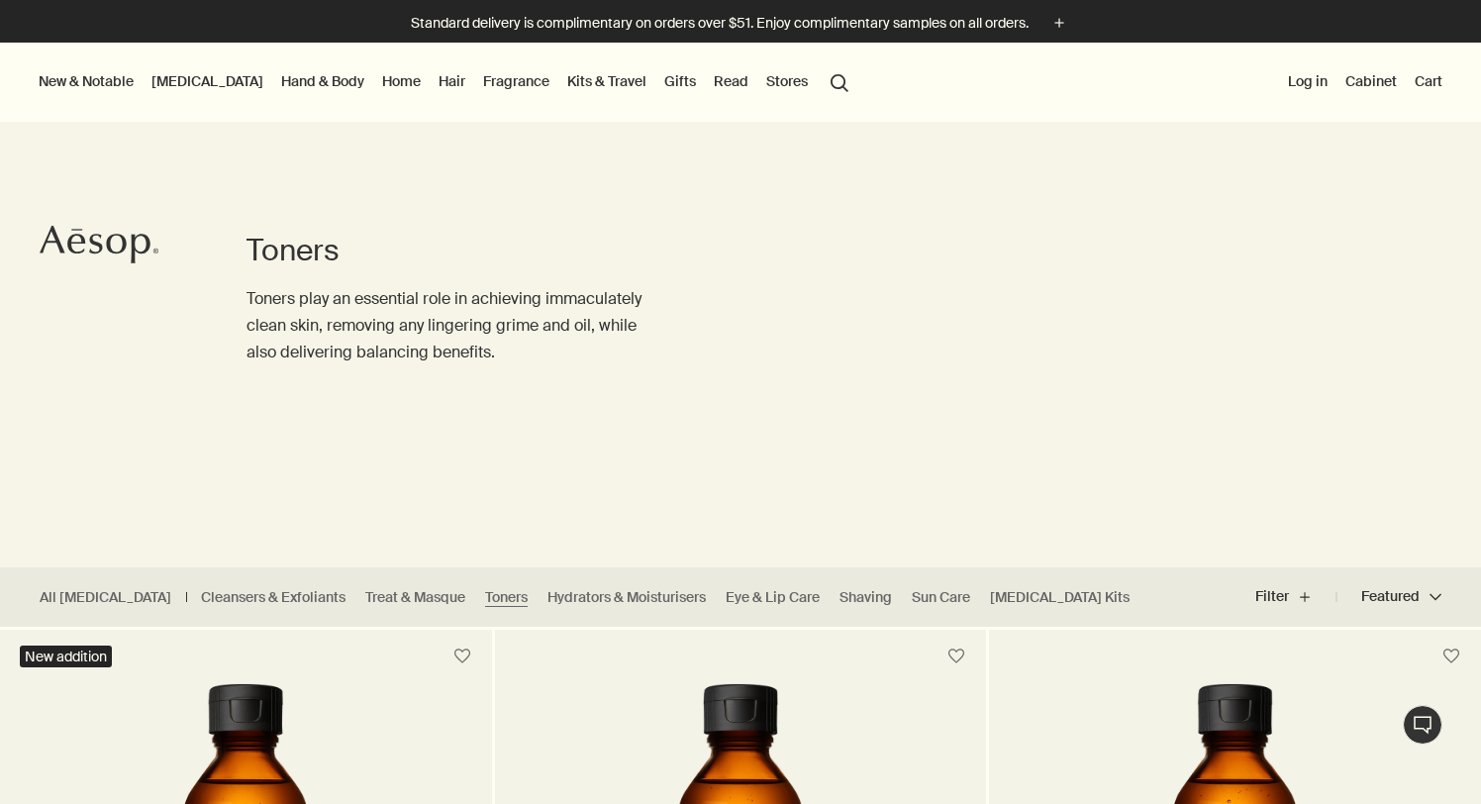
click at [1435, 91] on button "Cart" at bounding box center [1428, 81] width 36 height 26
click at [479, 79] on link "Fragrance" at bounding box center [516, 81] width 74 height 26
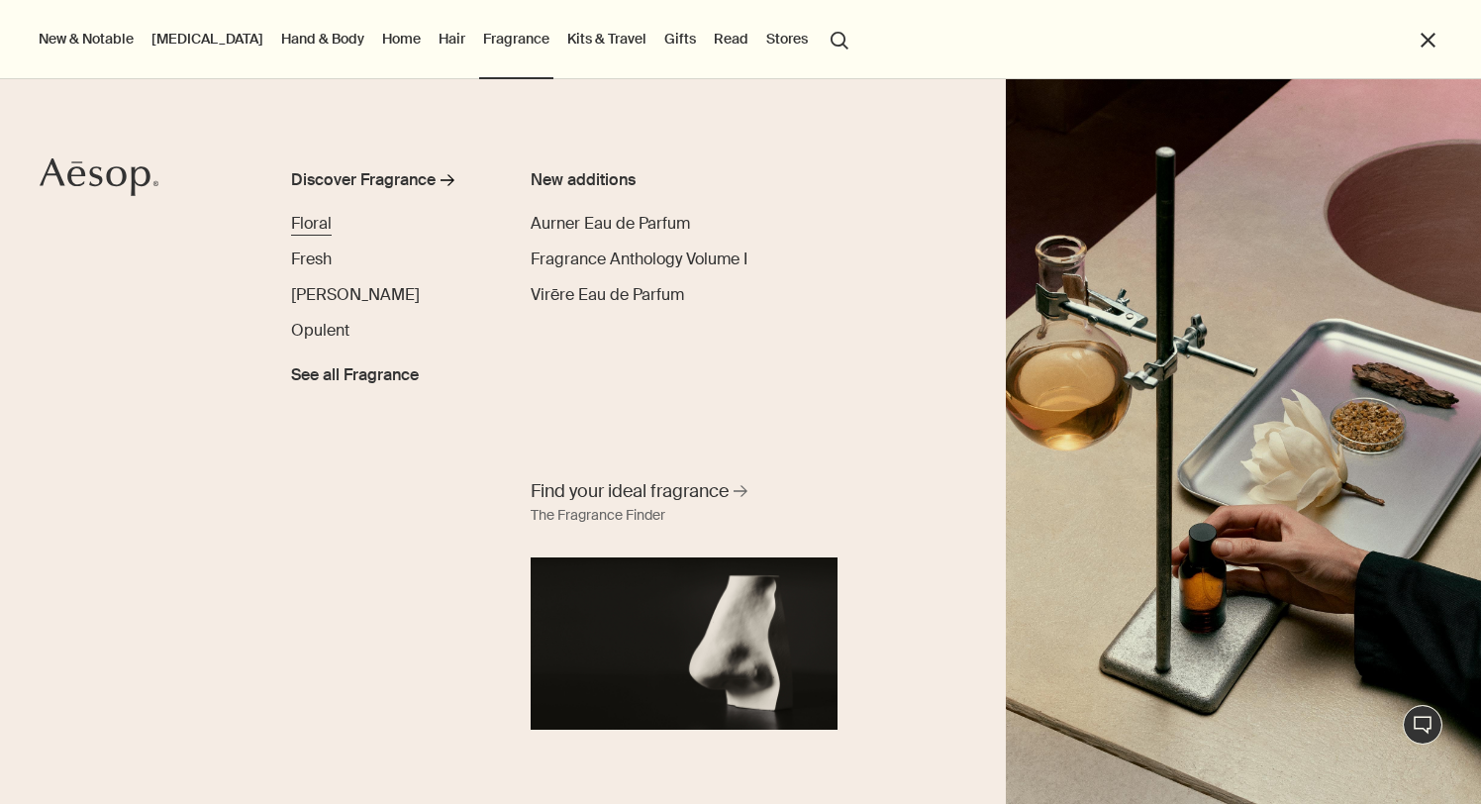
click at [305, 222] on span "Floral" at bounding box center [311, 223] width 41 height 21
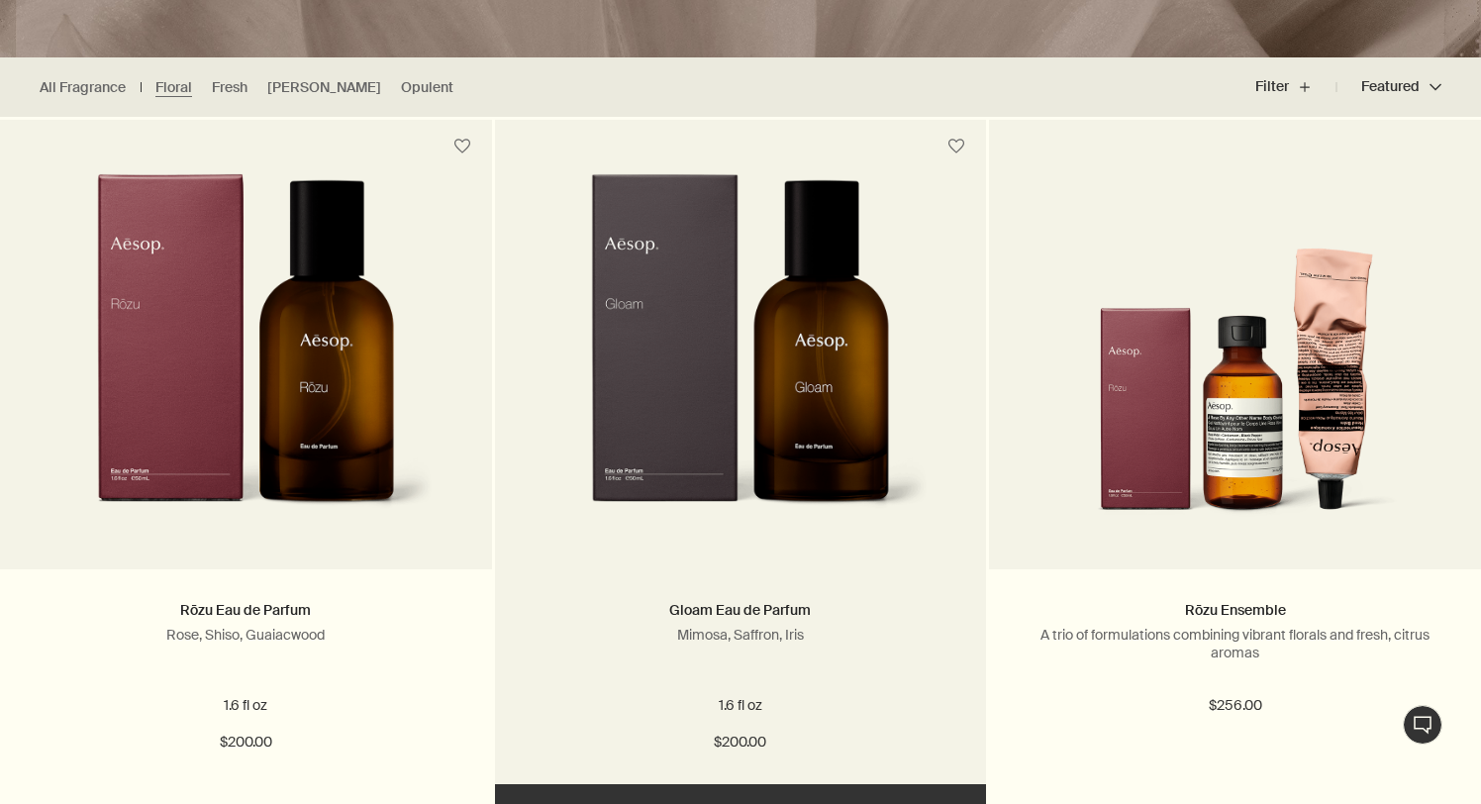
scroll to position [527, 0]
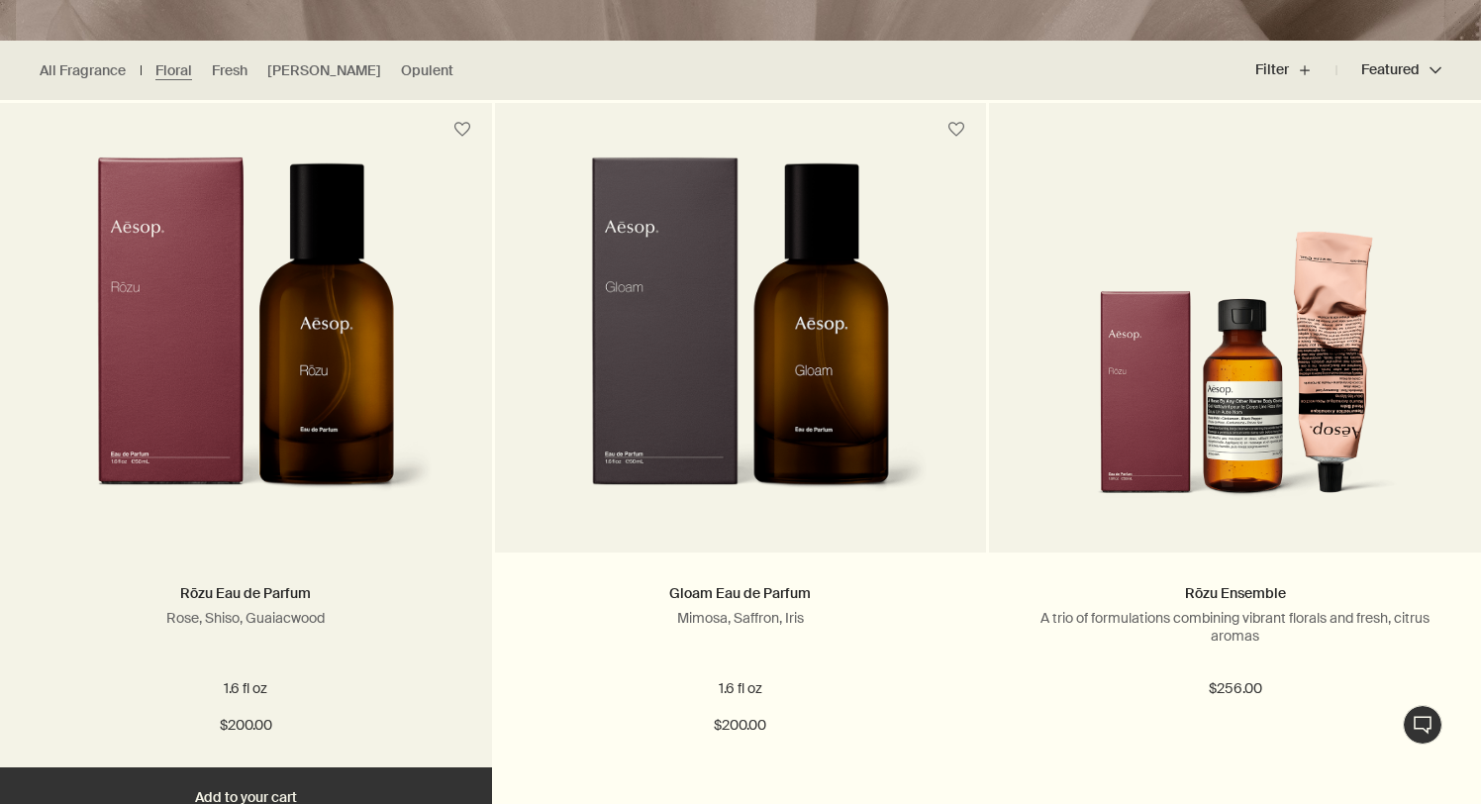
click at [337, 357] on img at bounding box center [245, 339] width 375 height 366
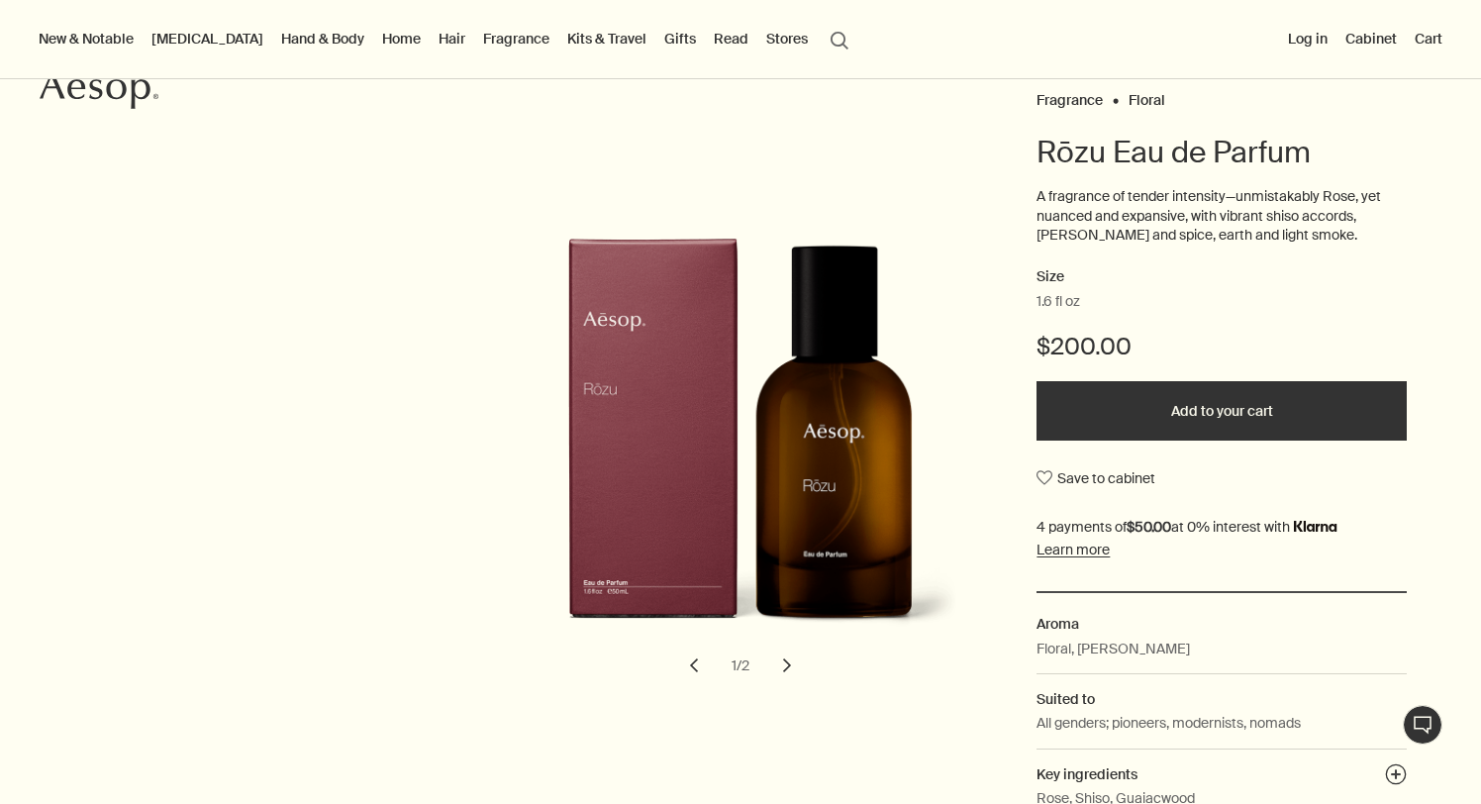
scroll to position [133, 0]
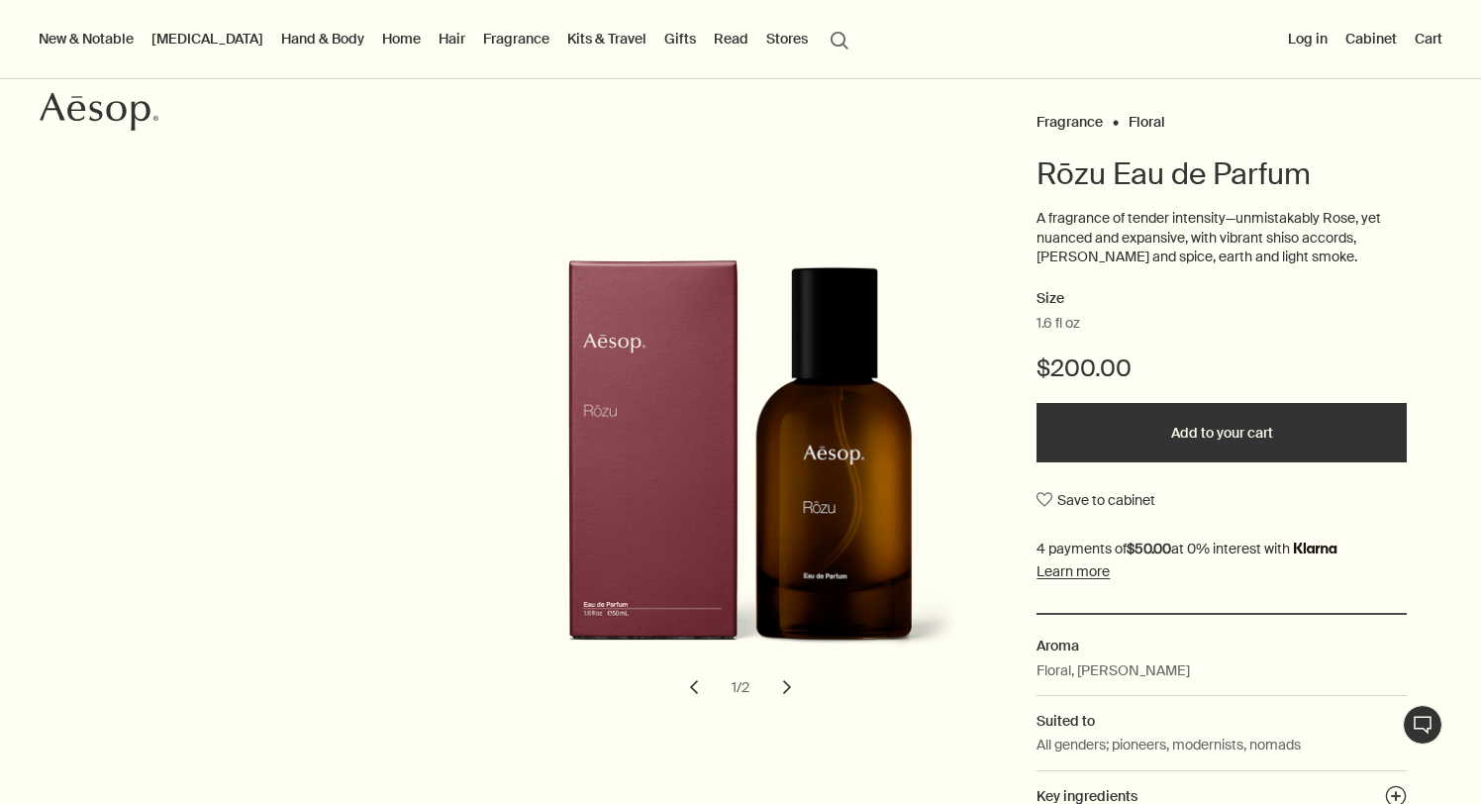
click at [169, 39] on link "[MEDICAL_DATA]" at bounding box center [207, 39] width 120 height 26
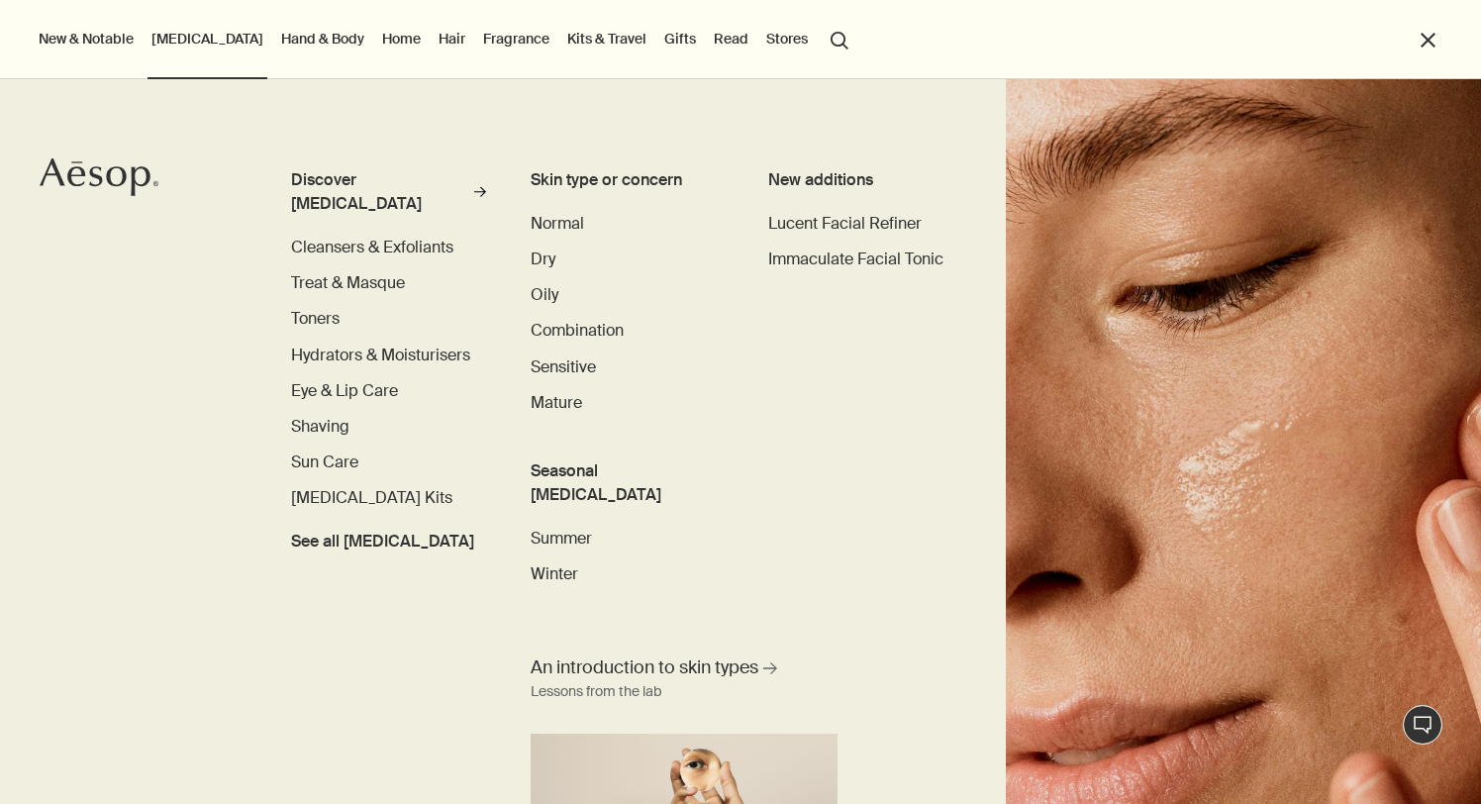
click at [343, 343] on ul "Discover Skin Care rightArrow Cleansers & Exfoliants Treat & Masque Toners Hydr…" at bounding box center [388, 360] width 195 height 385
click at [335, 344] on span "Hydrators & Moisturisers" at bounding box center [380, 354] width 179 height 21
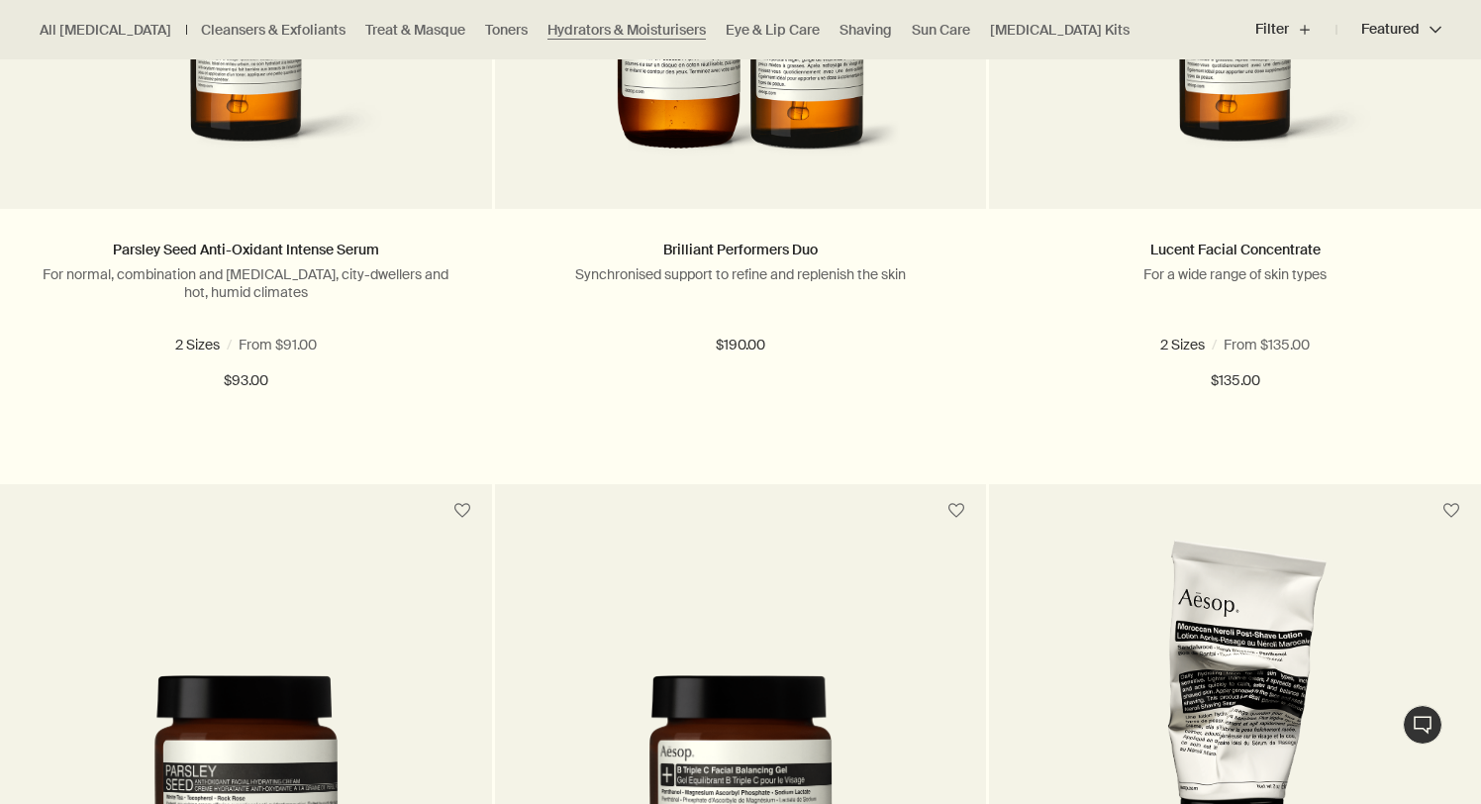
scroll to position [1876, 0]
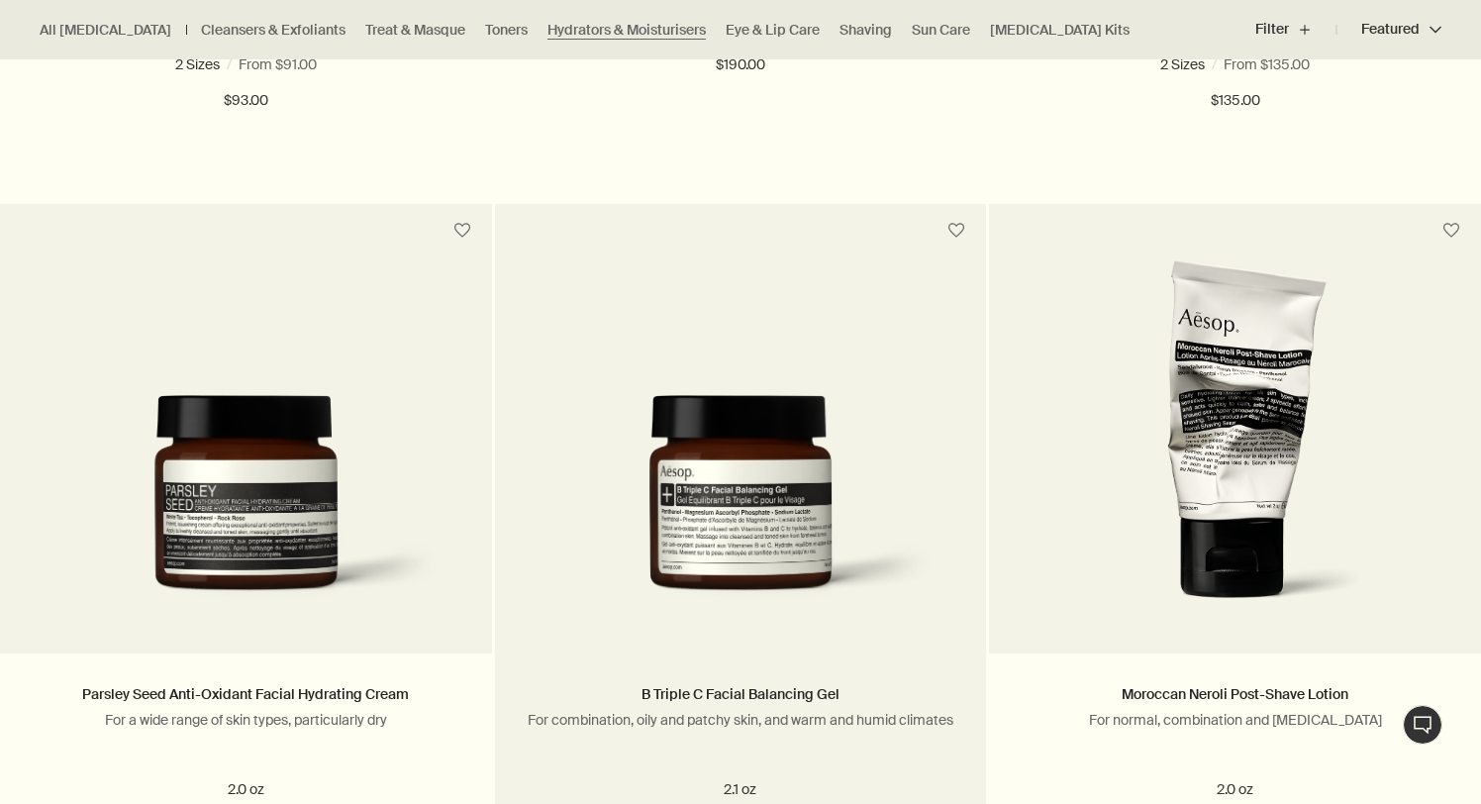
click at [676, 538] on img at bounding box center [741, 510] width 432 height 230
